Goal: Task Accomplishment & Management: Complete application form

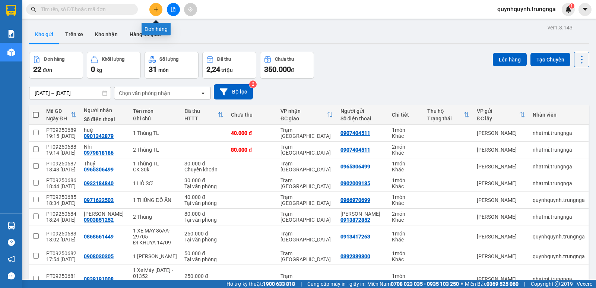
click at [153, 12] on button at bounding box center [155, 9] width 13 height 13
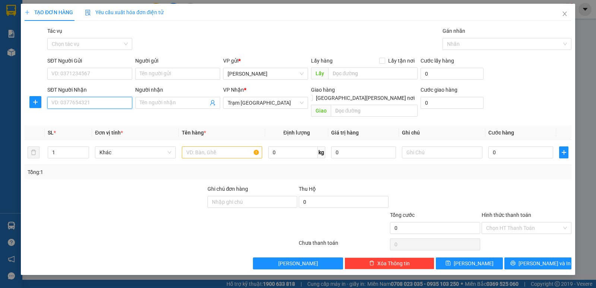
click at [106, 103] on input "SĐT Người Nhận" at bounding box center [89, 103] width 85 height 12
click at [568, 17] on span "Close" at bounding box center [564, 14] width 21 height 21
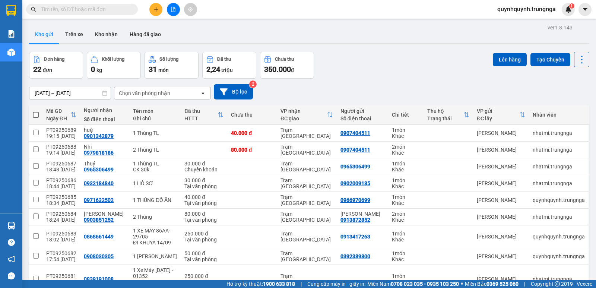
click at [115, 9] on input "text" at bounding box center [85, 9] width 88 height 8
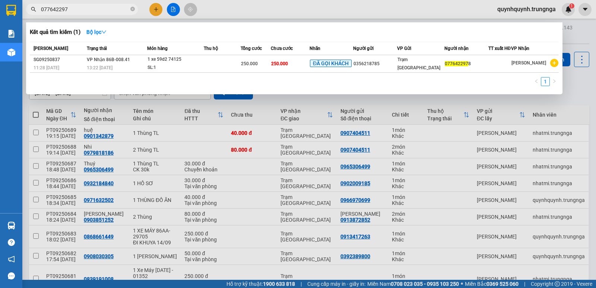
type input "0776422978"
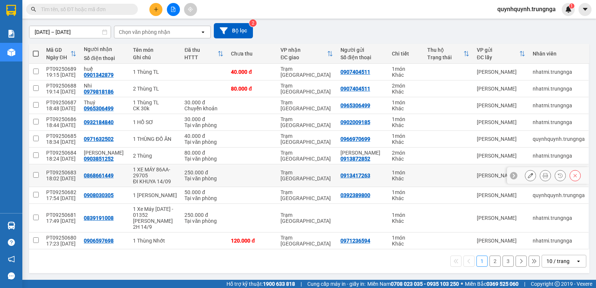
scroll to position [67, 0]
click at [528, 171] on button at bounding box center [530, 175] width 10 height 13
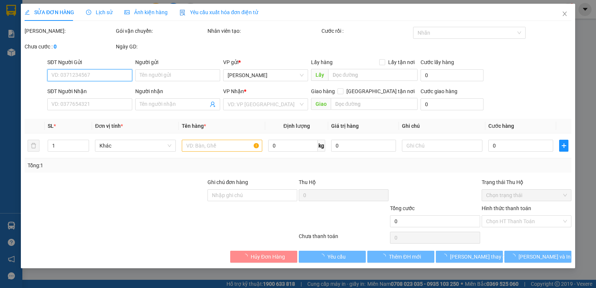
type input "0913417263"
type input "0868661449"
type input "250.000"
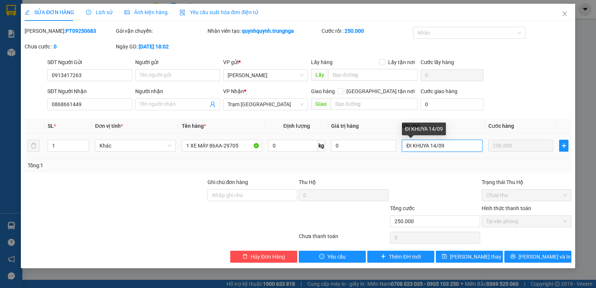
click at [465, 144] on input "ĐI KHUYA 14/09" at bounding box center [442, 146] width 80 height 12
click at [436, 145] on input "ĐI KHUYA 14/09" at bounding box center [442, 146] width 80 height 12
type input "ĐI KHUYA 15/09"
click at [565, 14] on icon "close" at bounding box center [565, 14] width 6 height 6
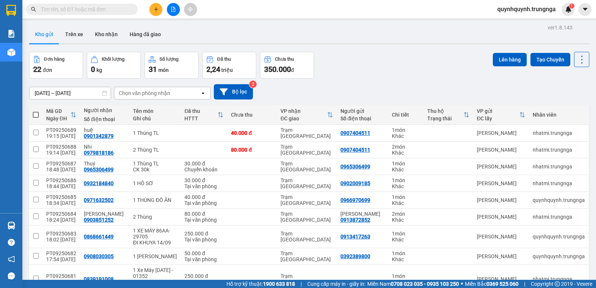
click at [155, 12] on button at bounding box center [155, 9] width 13 height 13
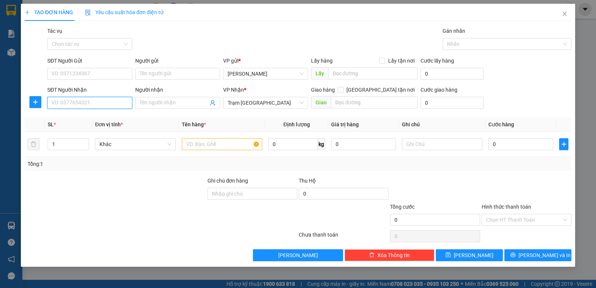
click at [88, 106] on input "SĐT Người Nhận" at bounding box center [89, 103] width 85 height 12
type input "0908864052"
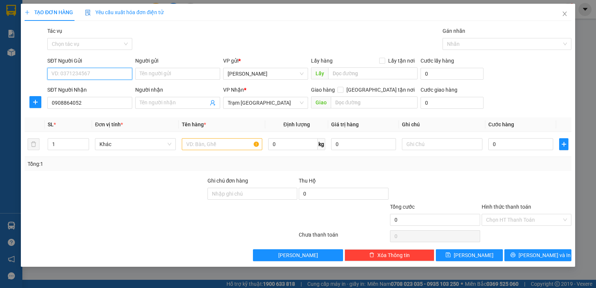
click at [93, 75] on input "SĐT Người Gửi" at bounding box center [89, 74] width 85 height 12
type input "0362715337"
click at [204, 143] on input "text" at bounding box center [222, 144] width 80 height 12
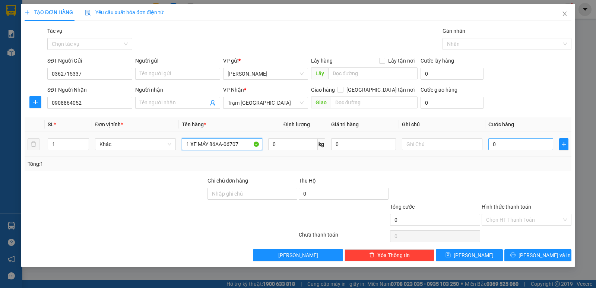
type input "1 XE MÁY 86AA-06707"
click at [521, 143] on input "0" at bounding box center [520, 144] width 65 height 12
type input "2"
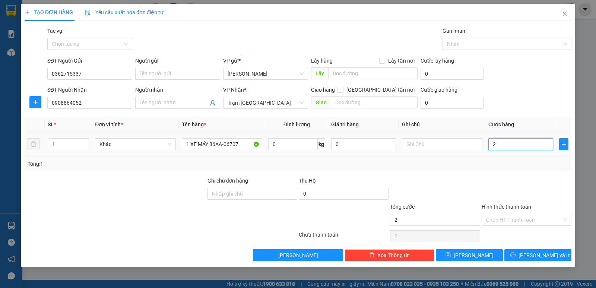
type input "25"
type input "250"
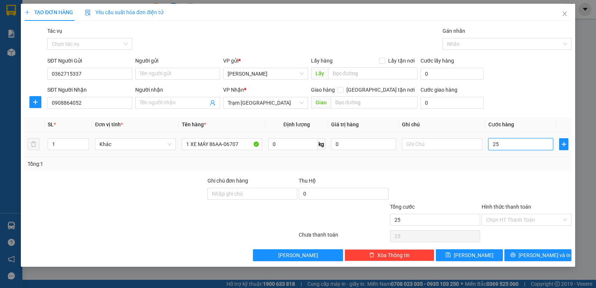
type input "250"
type input "250.000"
click at [524, 178] on div at bounding box center [526, 190] width 91 height 26
click at [520, 217] on input "Hình thức thanh toán" at bounding box center [524, 219] width 76 height 11
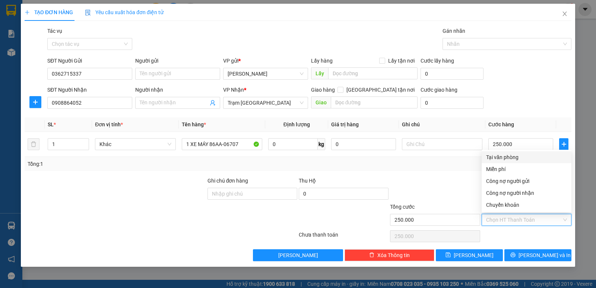
click at [504, 155] on div "Tại văn phòng" at bounding box center [526, 157] width 81 height 8
type input "0"
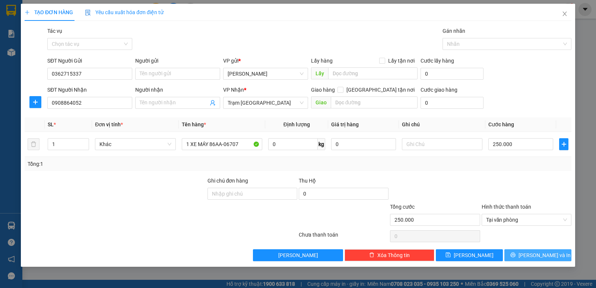
click at [535, 258] on span "[PERSON_NAME] và In" at bounding box center [544, 255] width 52 height 8
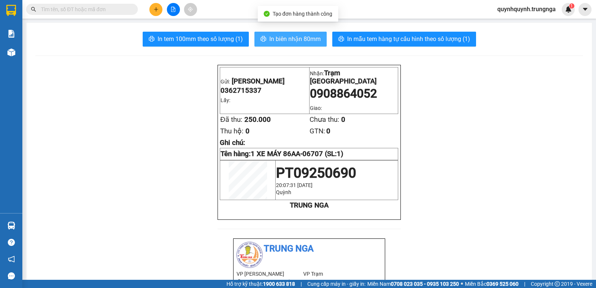
click at [296, 37] on span "In biên nhận 80mm" at bounding box center [294, 38] width 51 height 9
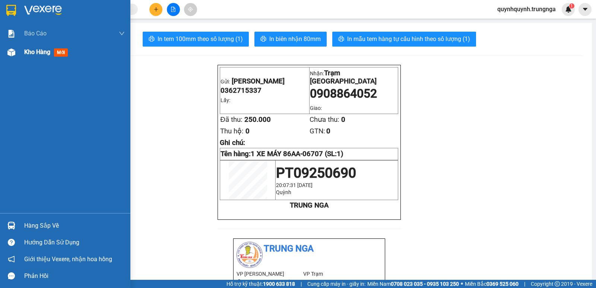
click at [37, 54] on span "Kho hàng" at bounding box center [37, 51] width 26 height 7
